Goal: Task Accomplishment & Management: Use online tool/utility

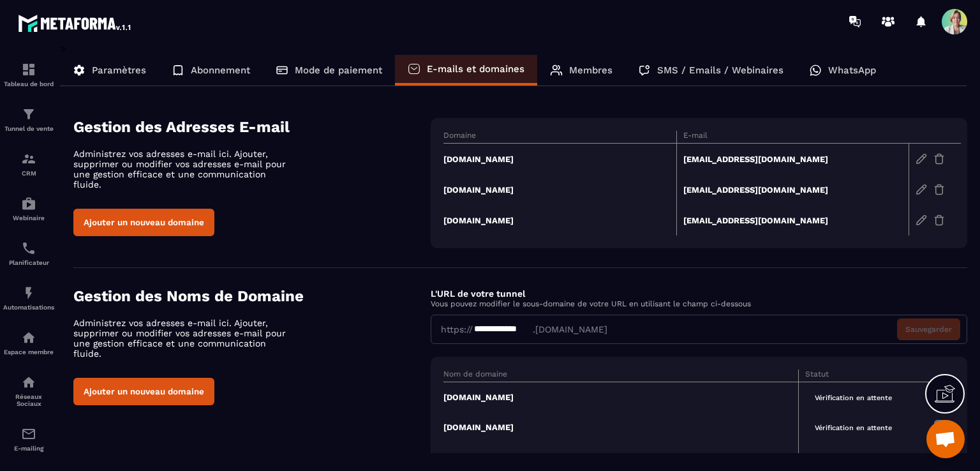
scroll to position [52, 0]
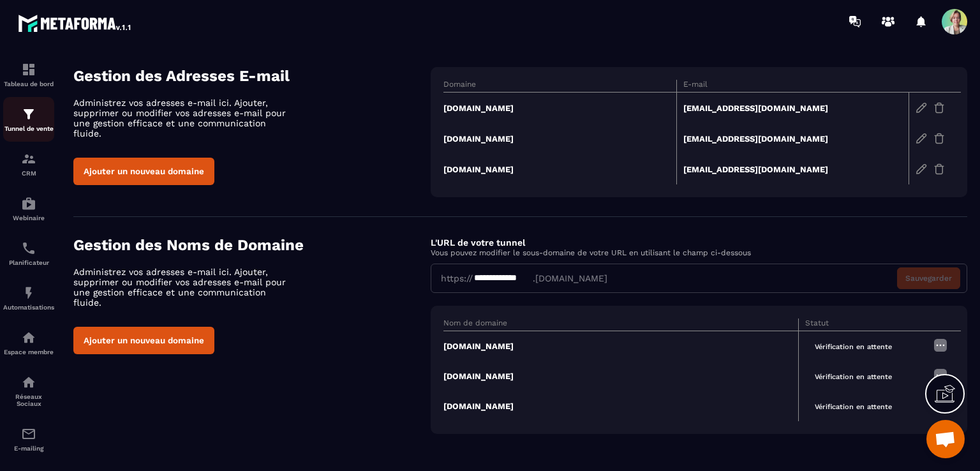
click at [31, 126] on p "Tunnel de vente" at bounding box center [28, 128] width 51 height 7
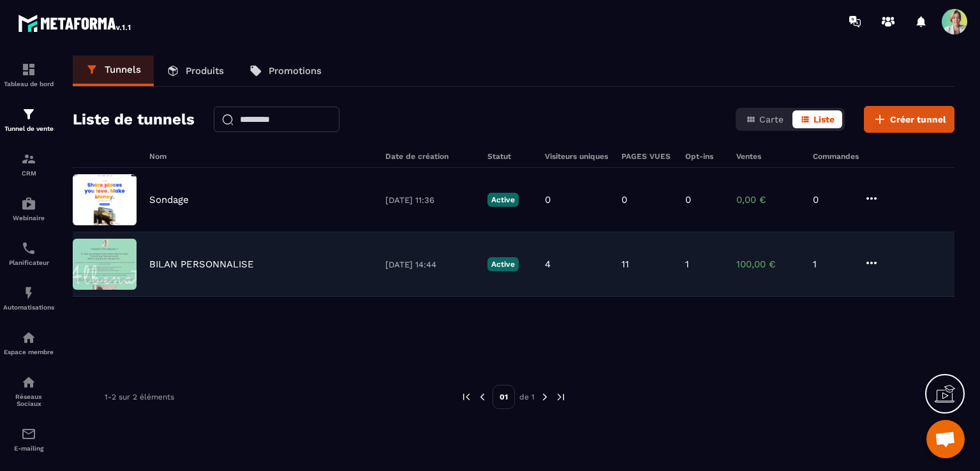
click at [219, 266] on p "BILAN PERSONNALISE" at bounding box center [201, 263] width 105 height 11
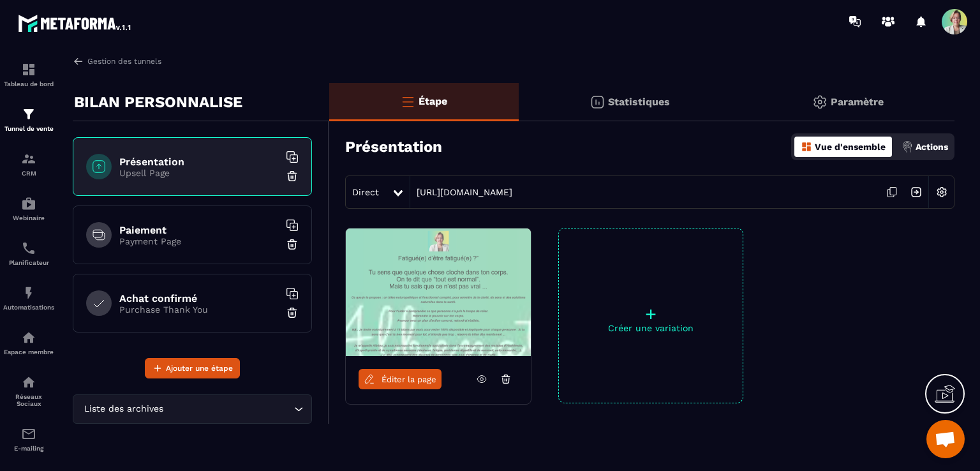
click at [237, 241] on p "Payment Page" at bounding box center [198, 241] width 159 height 10
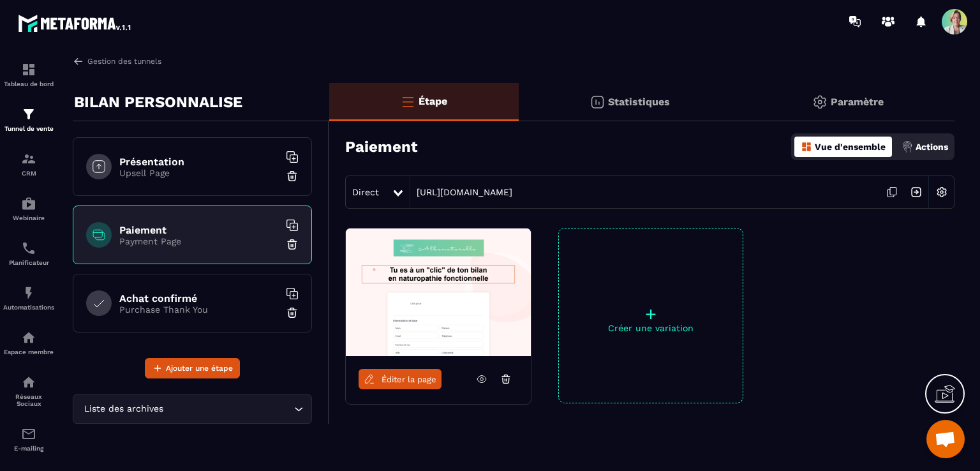
click at [419, 373] on link "Éditer la page" at bounding box center [399, 379] width 83 height 20
